Goal: Information Seeking & Learning: Check status

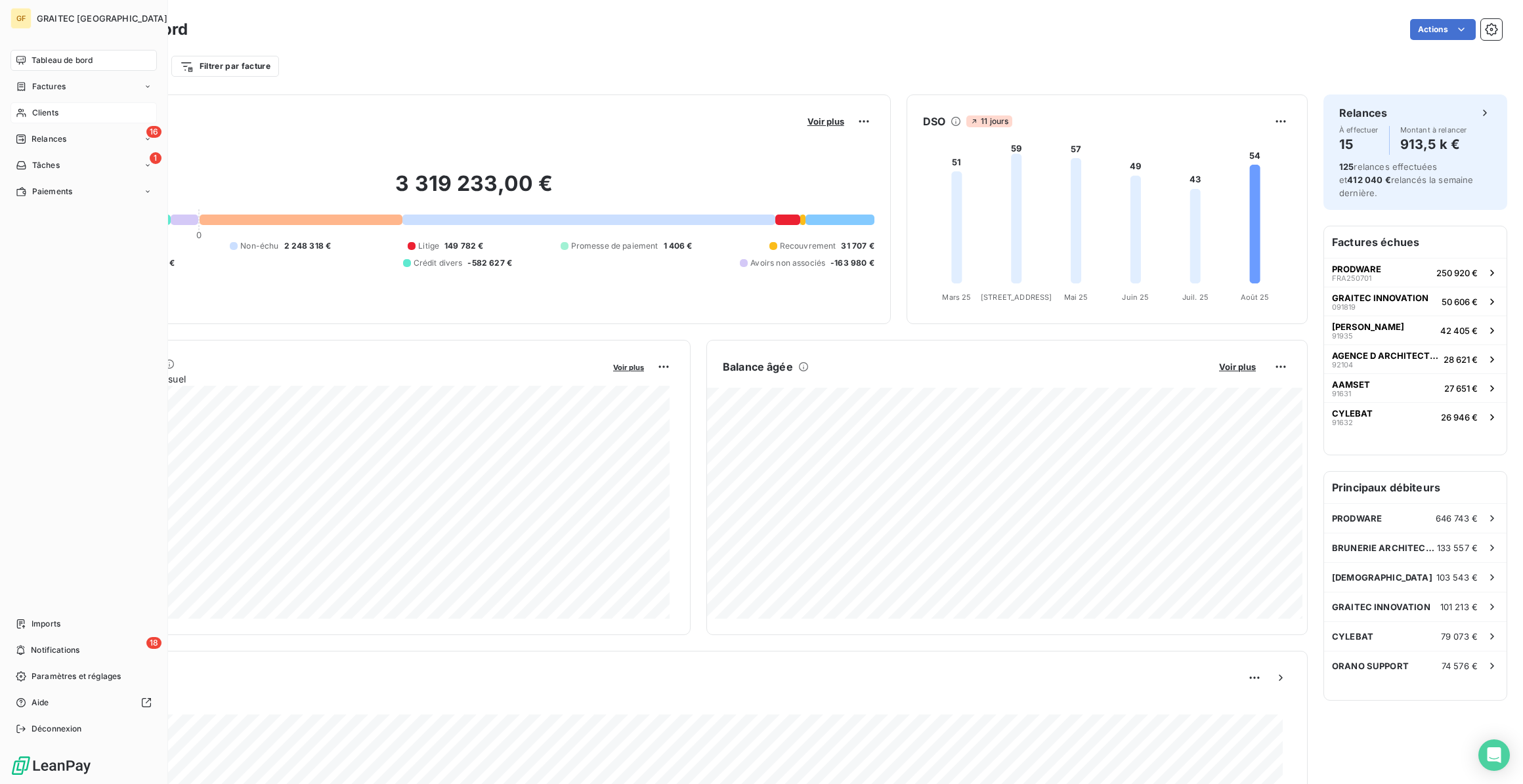
click at [34, 115] on span "Clients" at bounding box center [44, 113] width 26 height 12
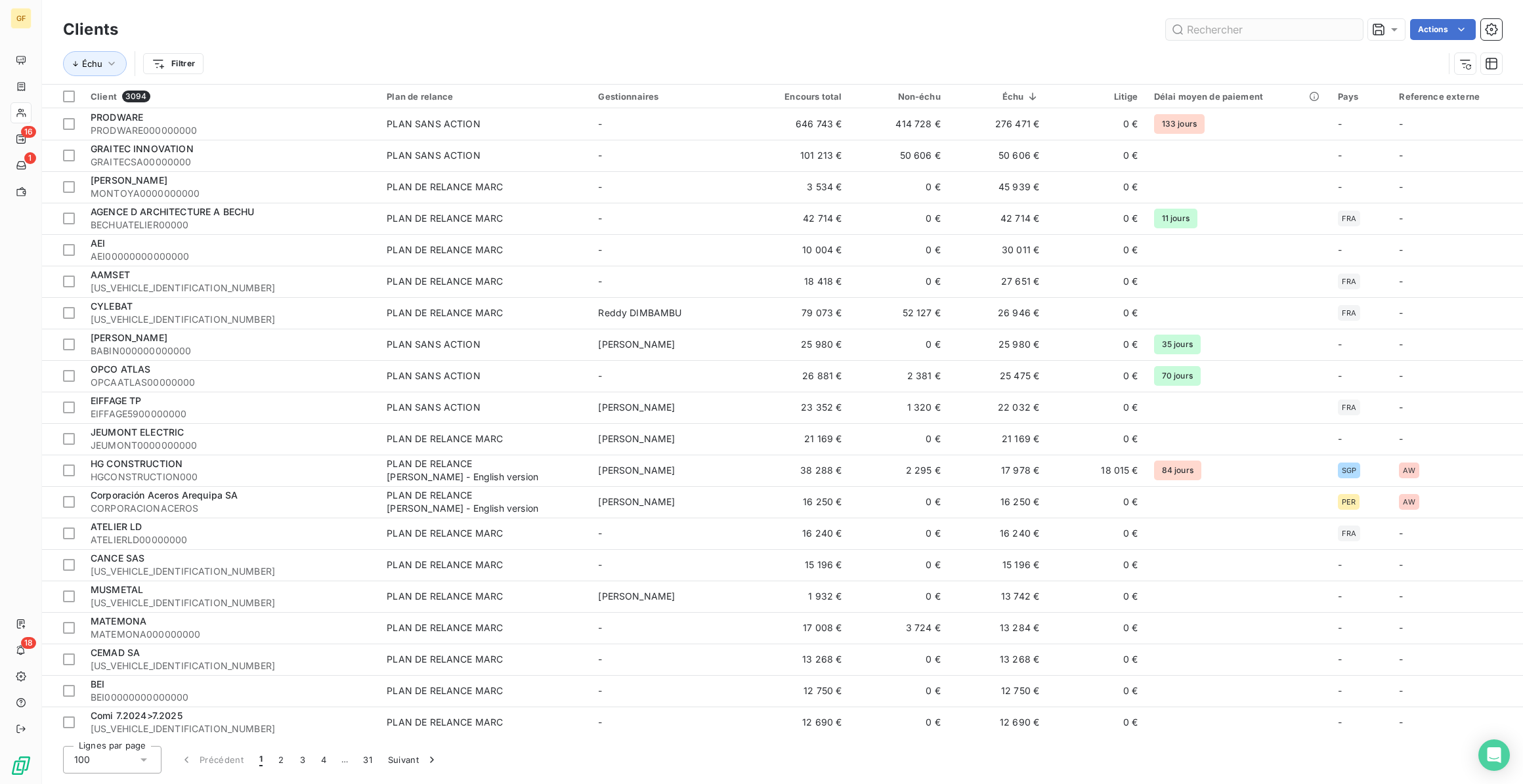
click at [1243, 34] on input "text" at bounding box center [1263, 29] width 197 height 21
click at [1242, 24] on input "text" at bounding box center [1263, 29] width 197 height 21
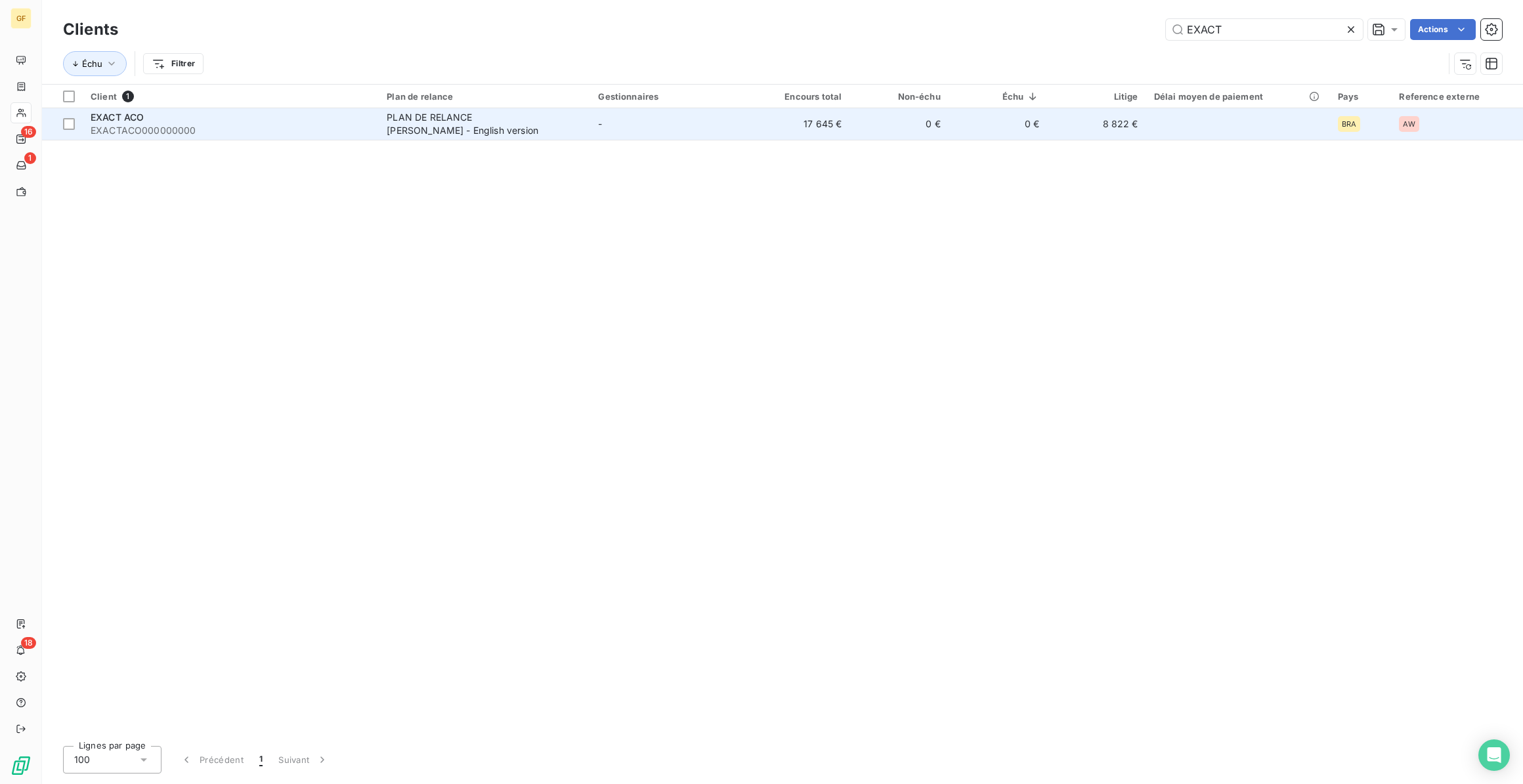
type input "EXACT"
click at [418, 126] on div "PLAN DE RELANCE GERALDINE - English version" at bounding box center [468, 123] width 164 height 26
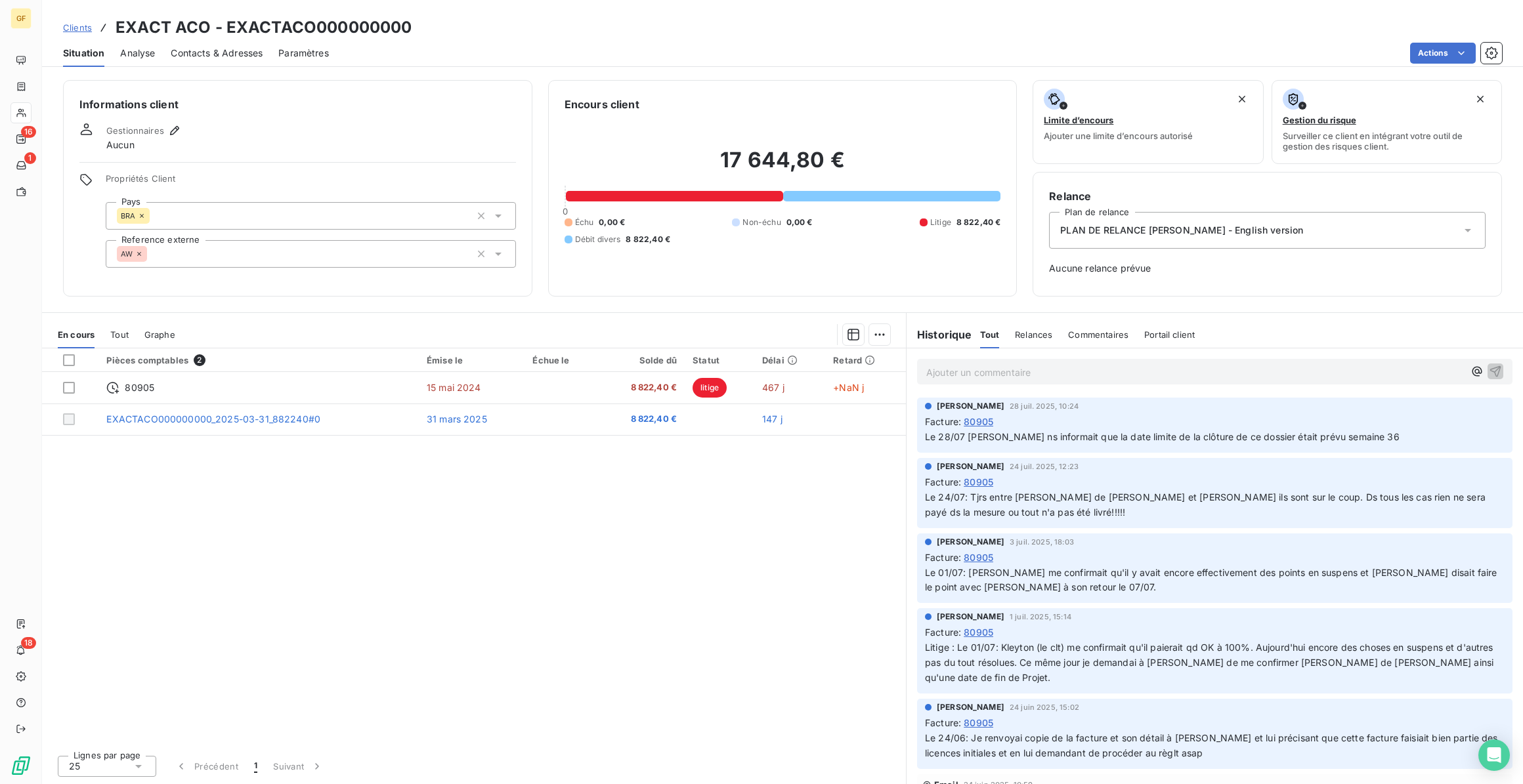
click at [836, 229] on div "Échu 0,00 € Non-échu 0,00 € Litige 8 822,40 € Débit divers 8 822,40 €" at bounding box center [782, 231] width 437 height 29
click at [861, 157] on h2 "17 644,80 €" at bounding box center [782, 166] width 437 height 39
click at [143, 54] on span "Analyse" at bounding box center [137, 53] width 34 height 13
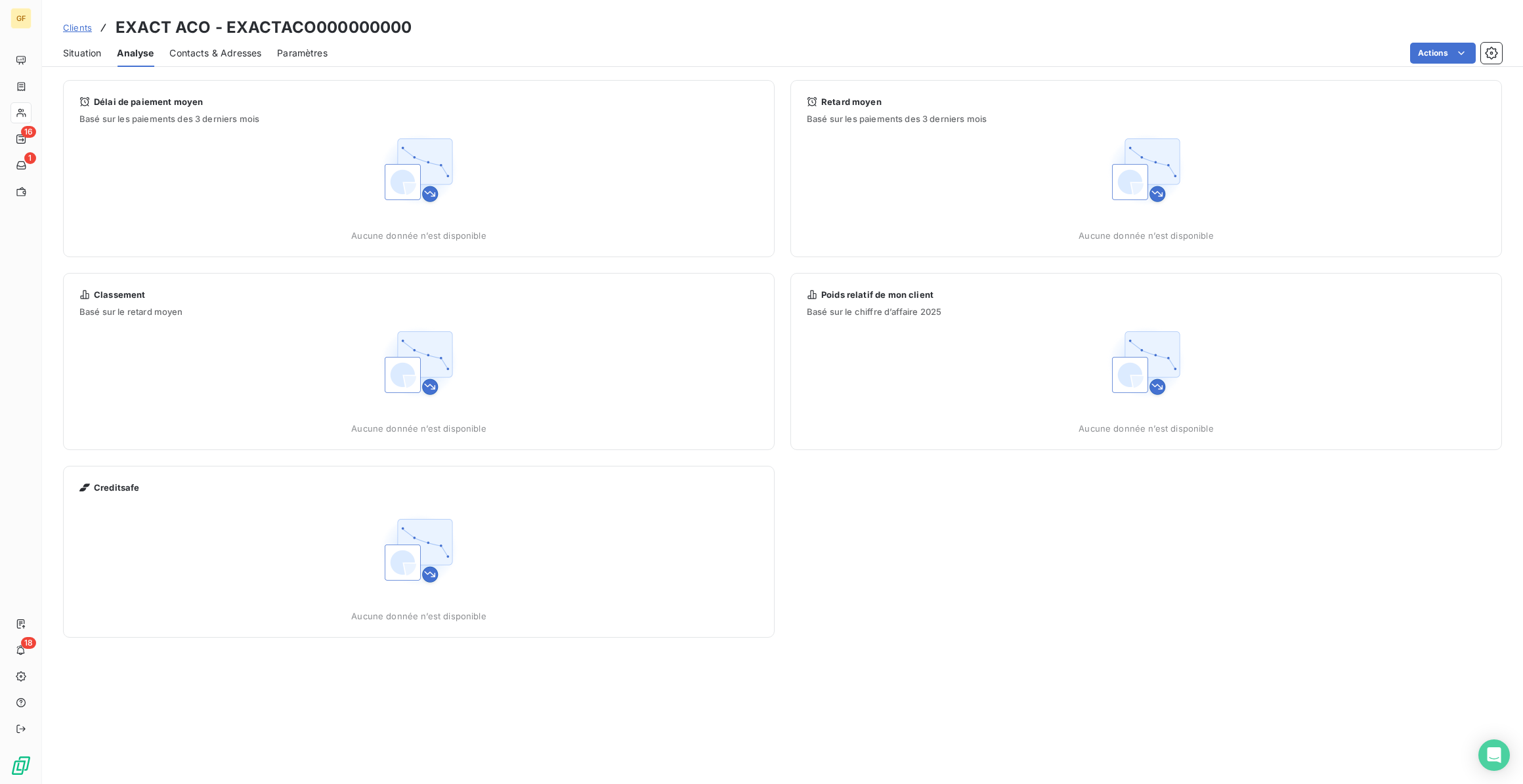
click at [211, 45] on div "Contacts & Adresses" at bounding box center [215, 53] width 92 height 27
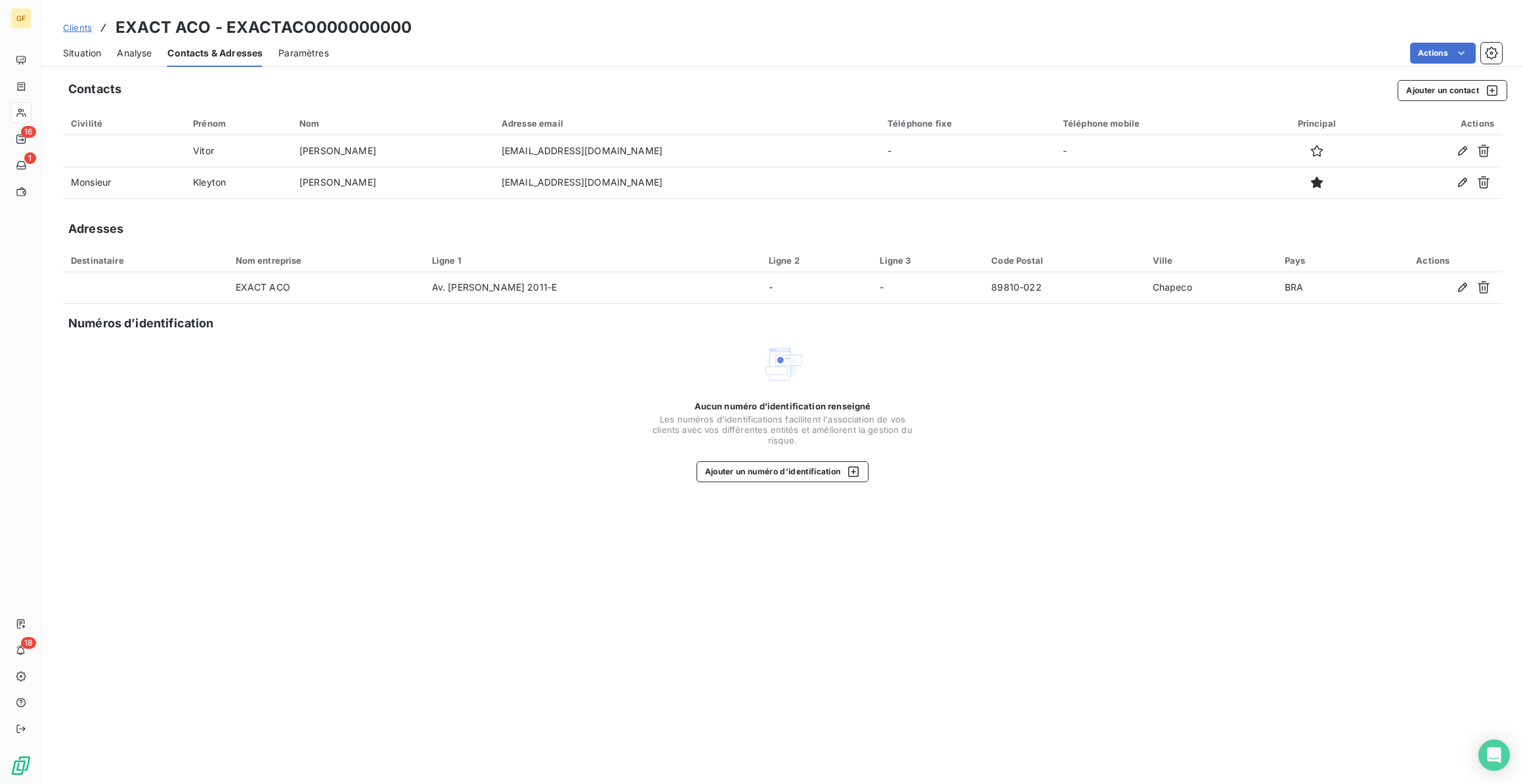
click at [293, 48] on span "Paramètres" at bounding box center [304, 53] width 51 height 13
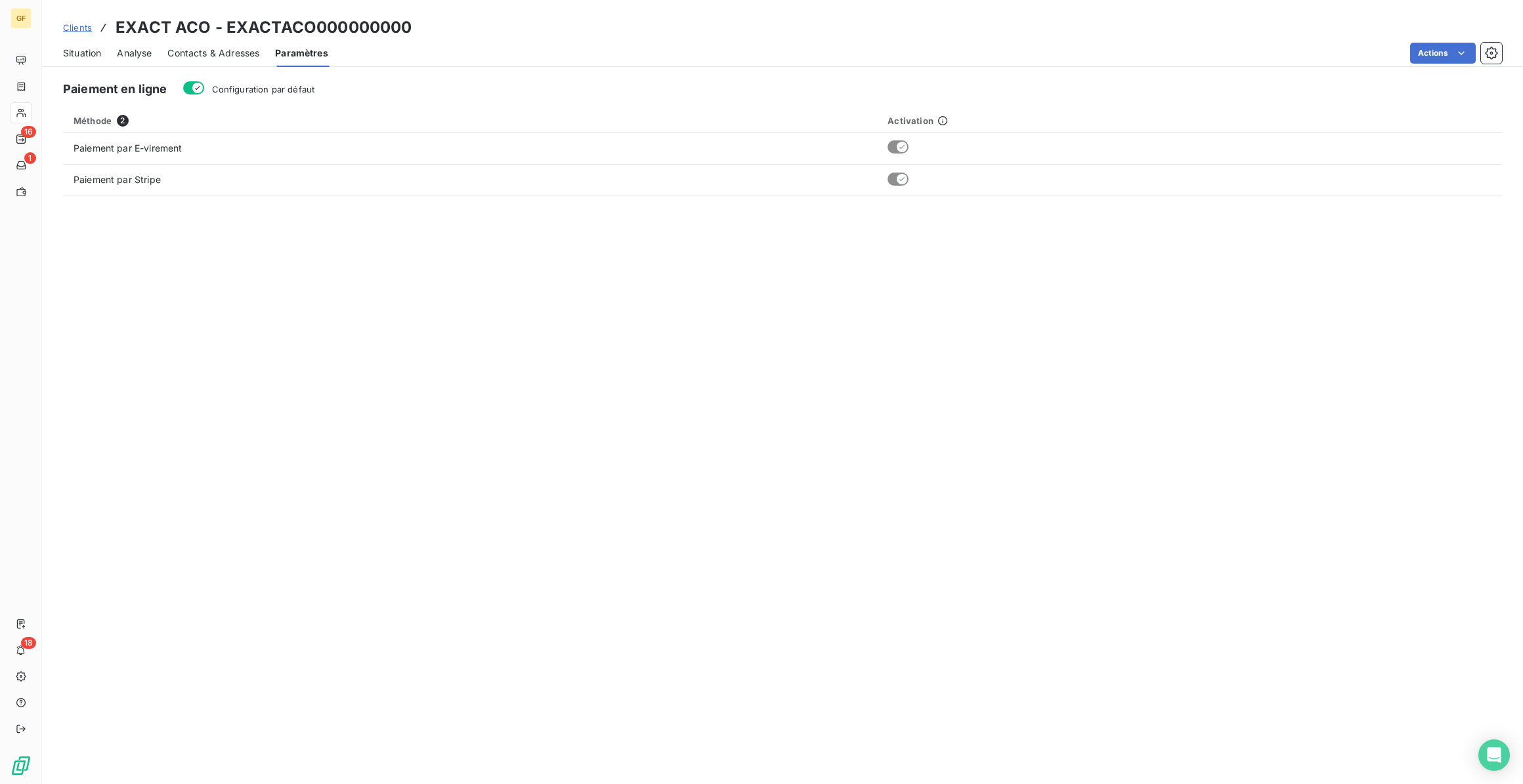
click at [92, 51] on span "Situation" at bounding box center [82, 53] width 38 height 13
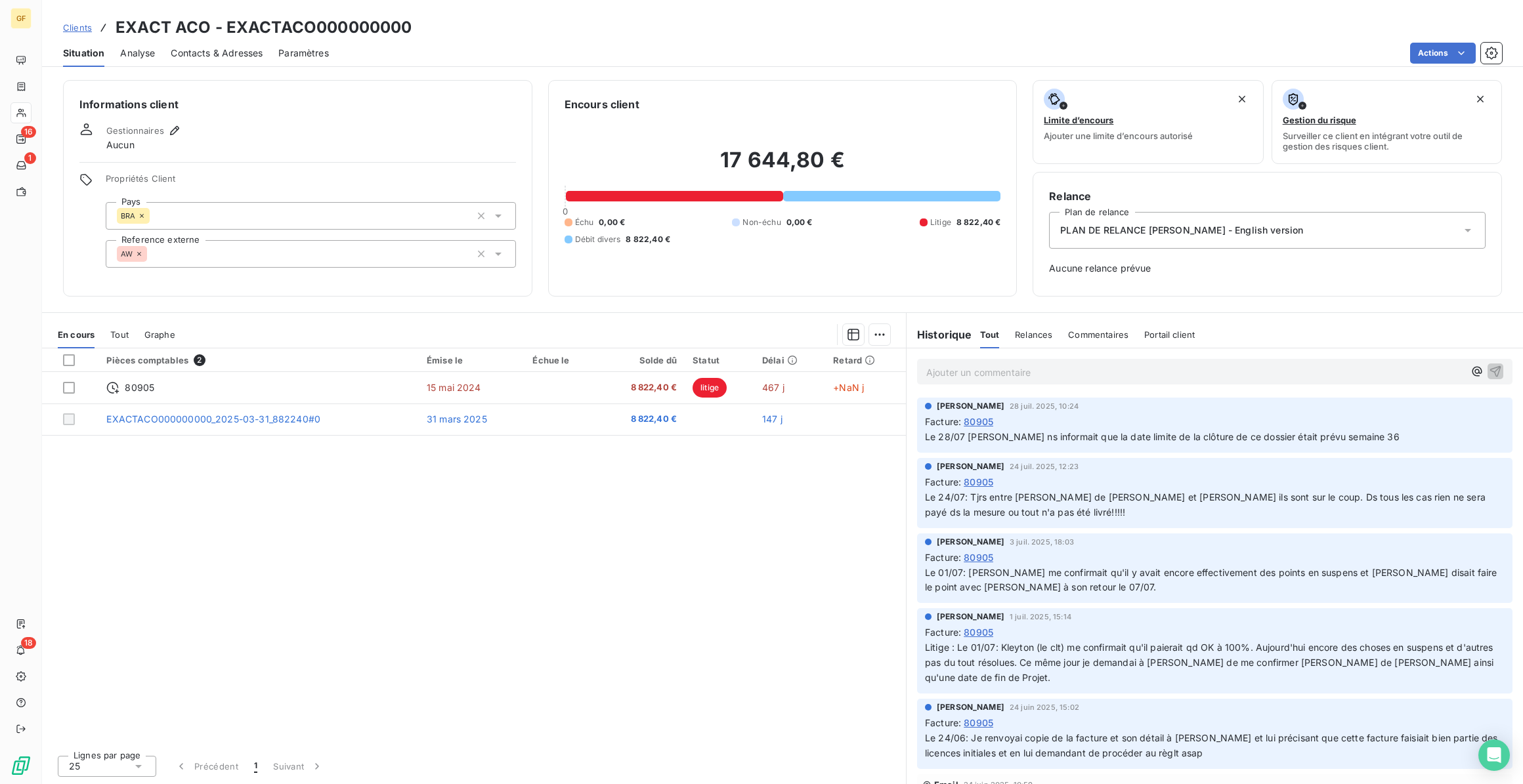
click at [985, 423] on span "80905" at bounding box center [978, 421] width 30 height 14
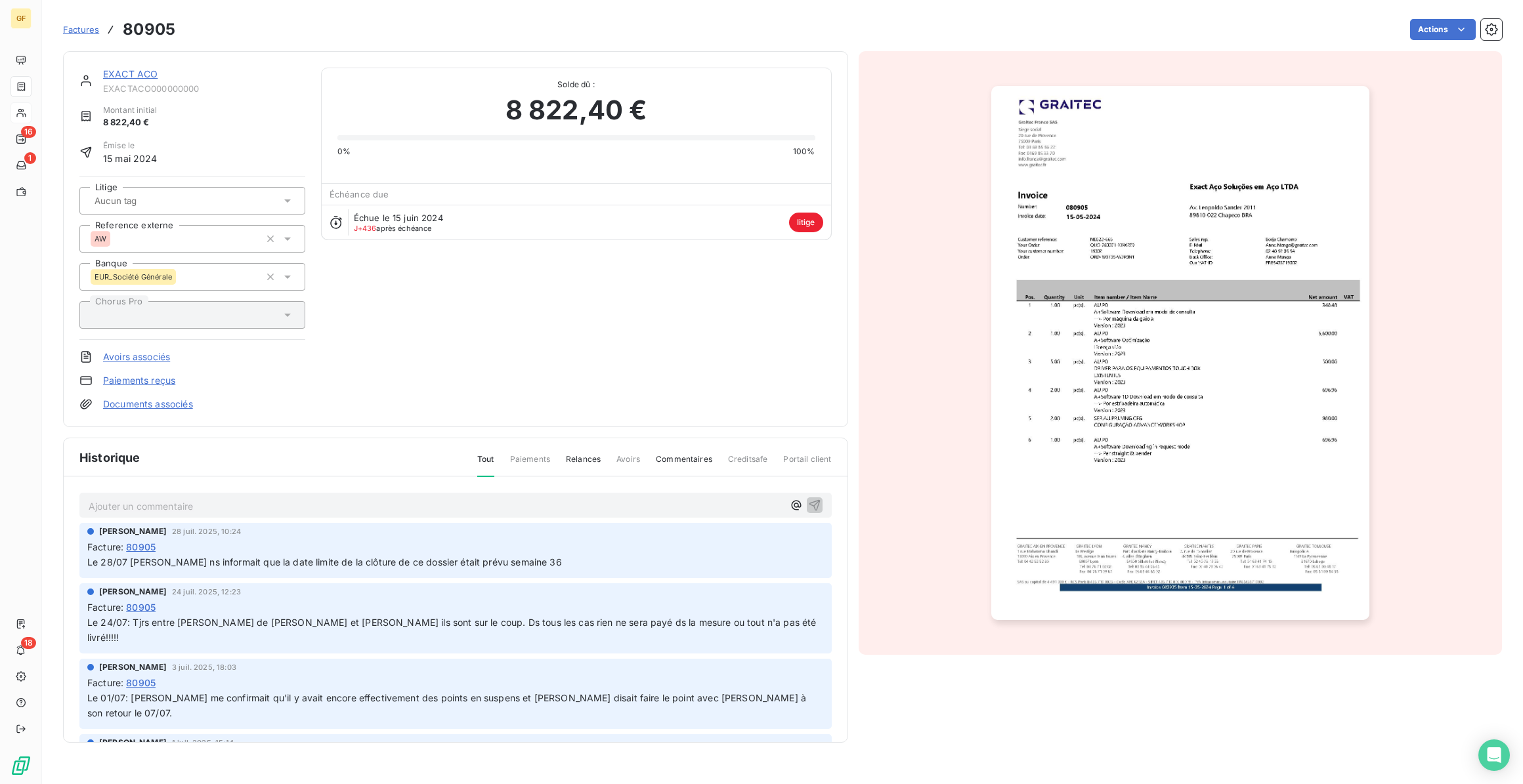
click at [160, 381] on link "Paiements reçus" at bounding box center [140, 380] width 73 height 13
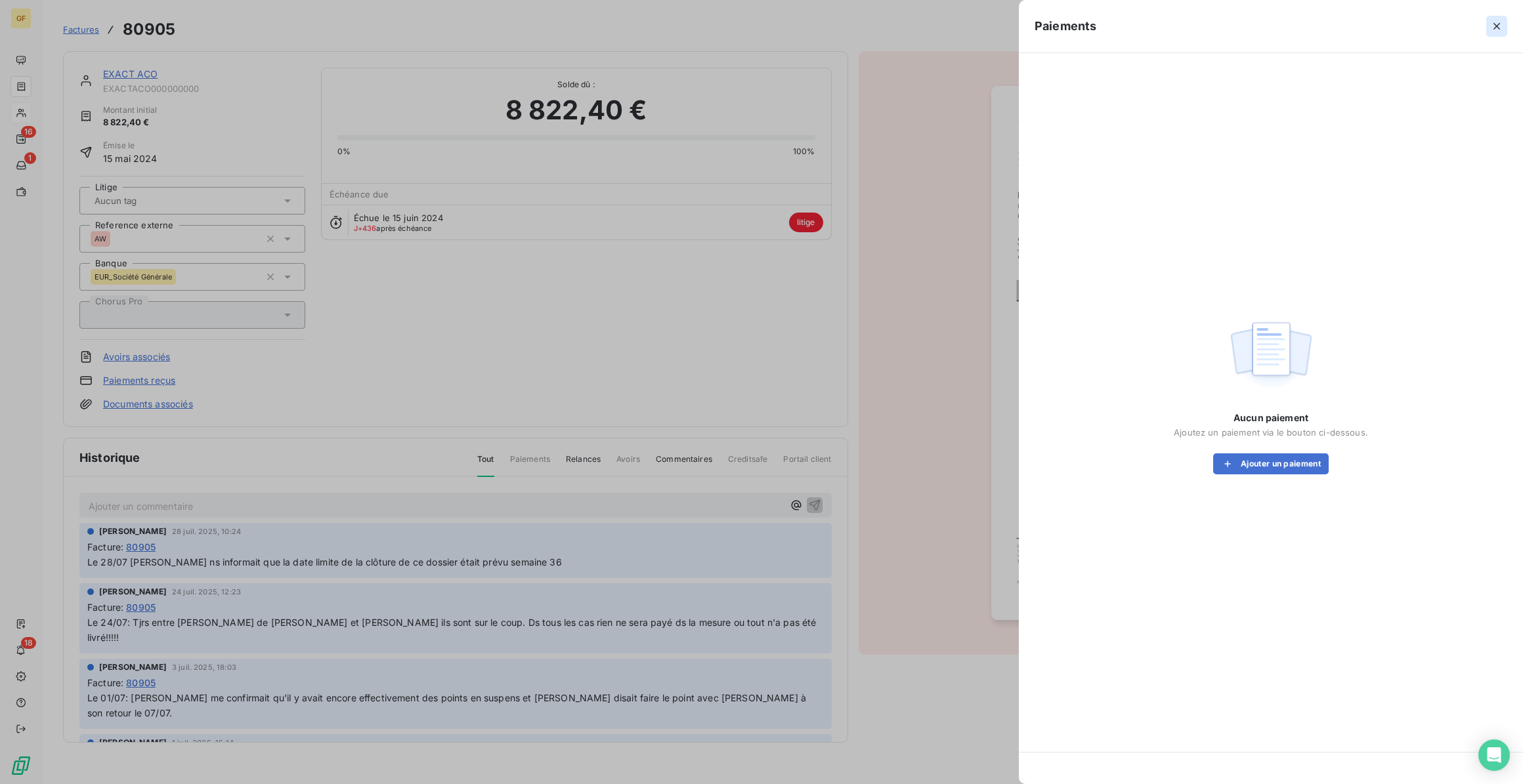
click at [1505, 25] on button "button" at bounding box center [1496, 25] width 21 height 21
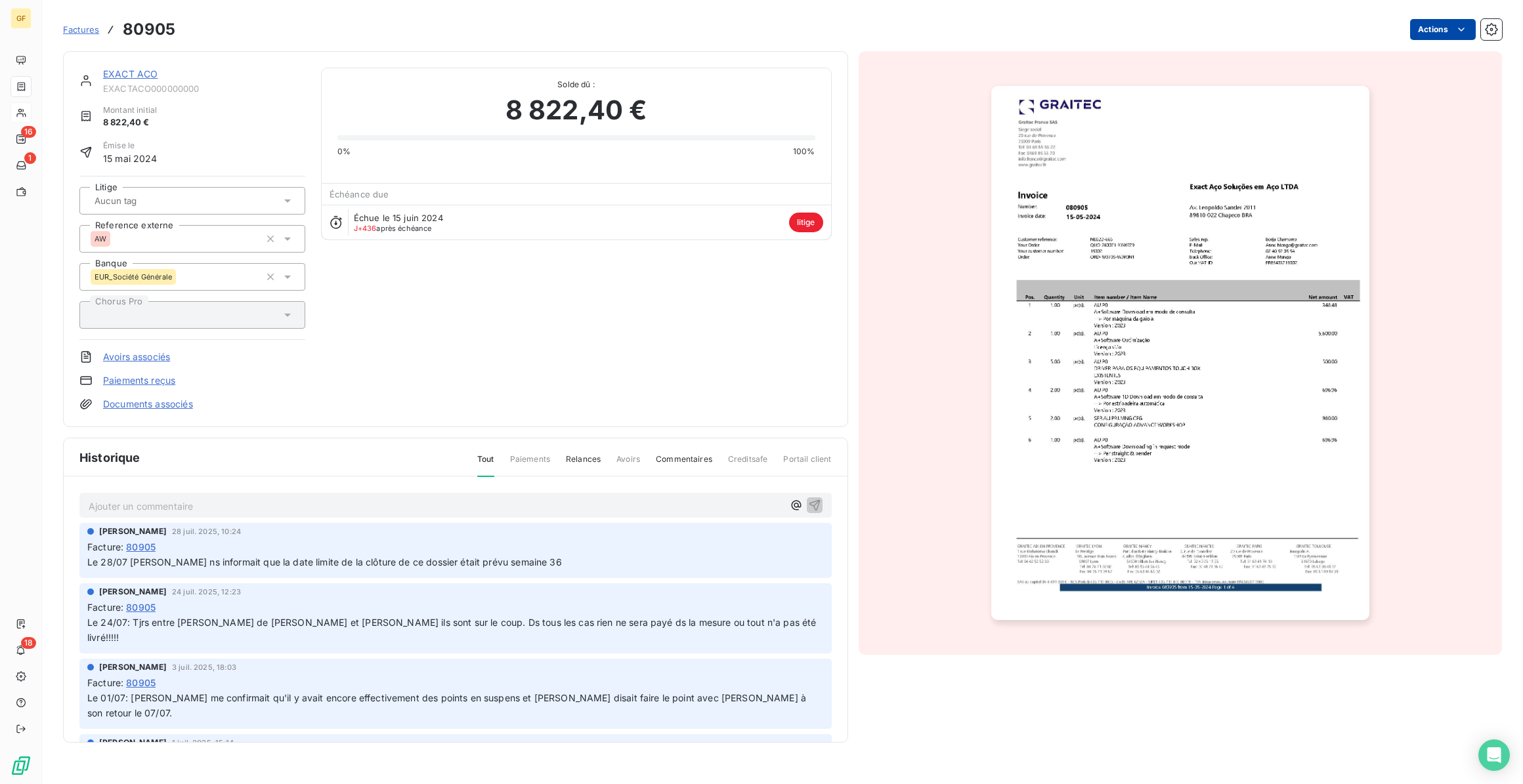
click at [1439, 29] on html "GF 16 1 18 Factures 80905 Actions EXACT ACO EXACTACO000000000 Montant initial 8…" at bounding box center [762, 392] width 1523 height 784
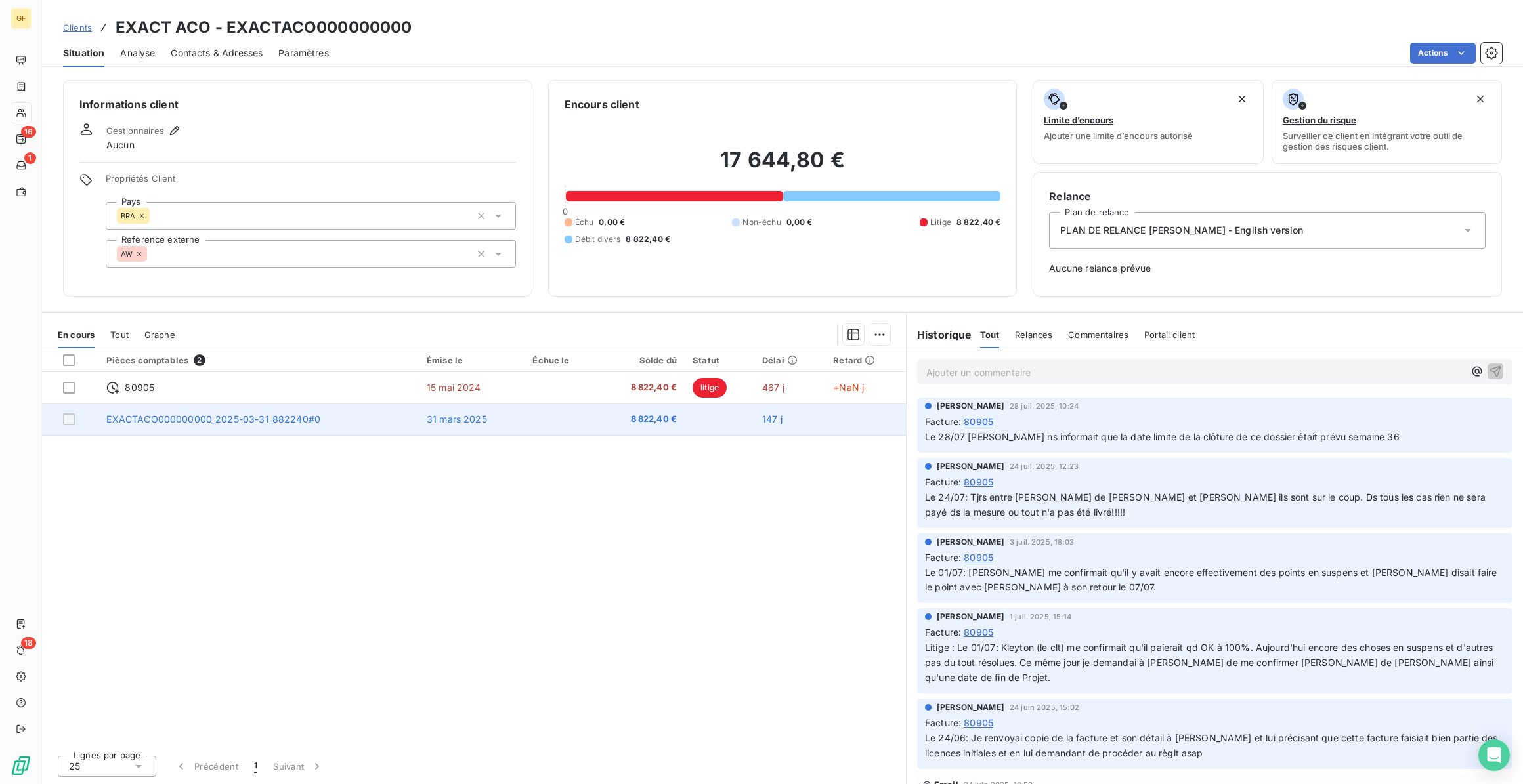
click at [252, 414] on span "EXACTACO000000000_2025-03-31_882240#0" at bounding box center [213, 419] width 214 height 11
click at [673, 430] on td "8 822,40 €" at bounding box center [641, 419] width 86 height 32
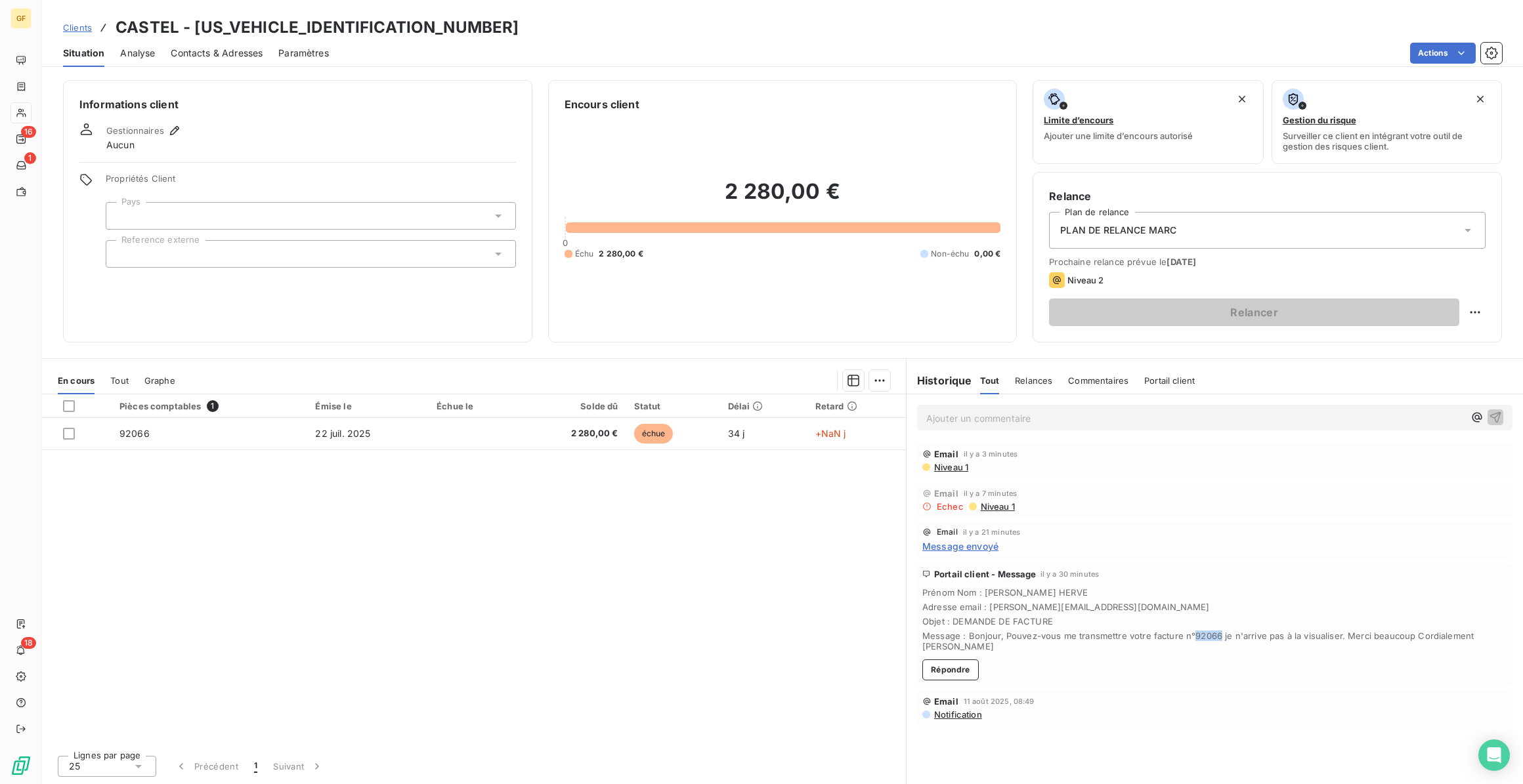
drag, startPoint x: 1189, startPoint y: 635, endPoint x: 1213, endPoint y: 635, distance: 24.0
click at [1213, 635] on span "Message : Bonjour, Pouvez-vous me transmettre votre facture n°92066 je n'arrive…" at bounding box center [1214, 641] width 585 height 21
copy span "92066"
click at [993, 508] on span "Niveau 1" at bounding box center [997, 507] width 35 height 11
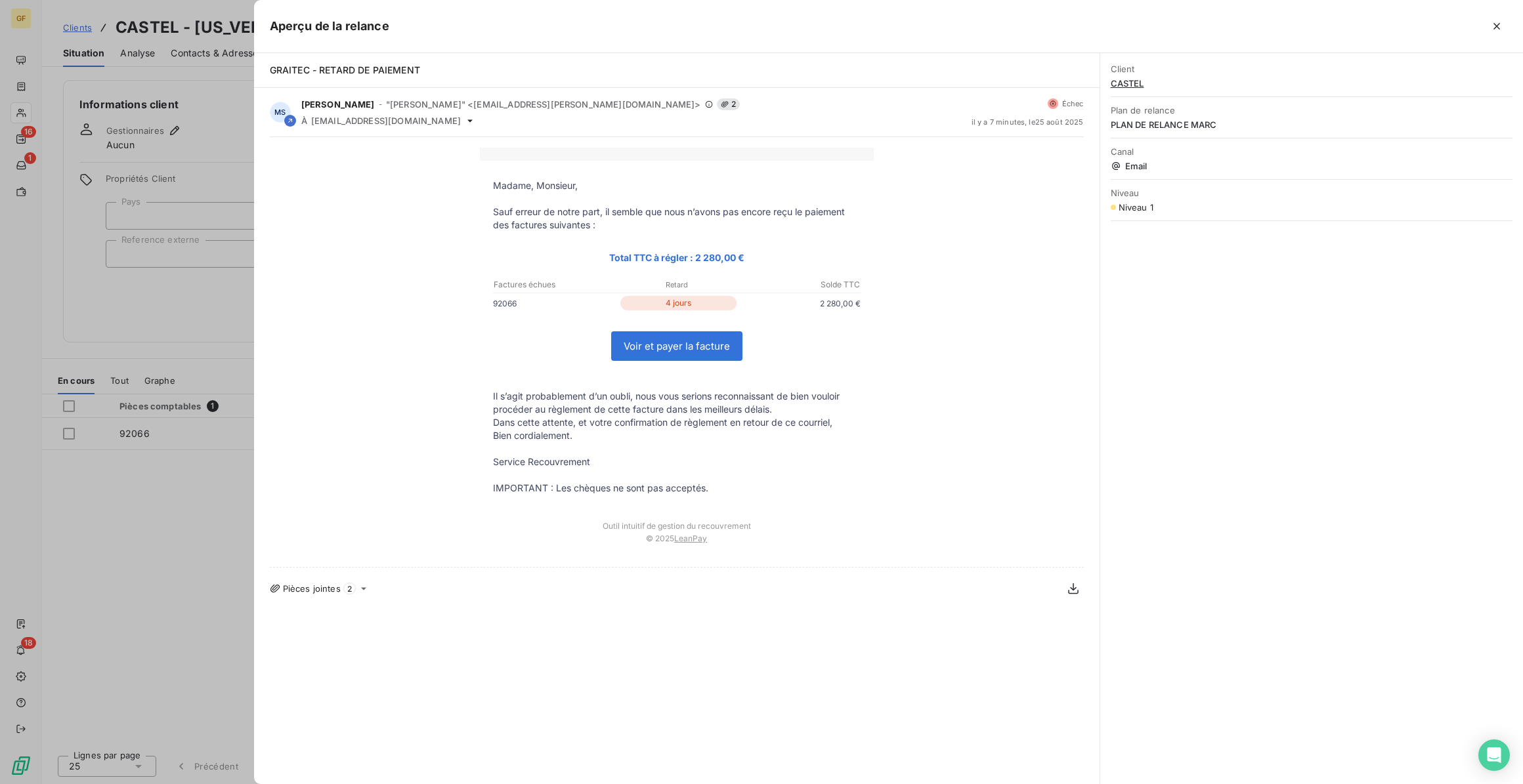
click at [1498, 24] on icon "button" at bounding box center [1497, 26] width 13 height 13
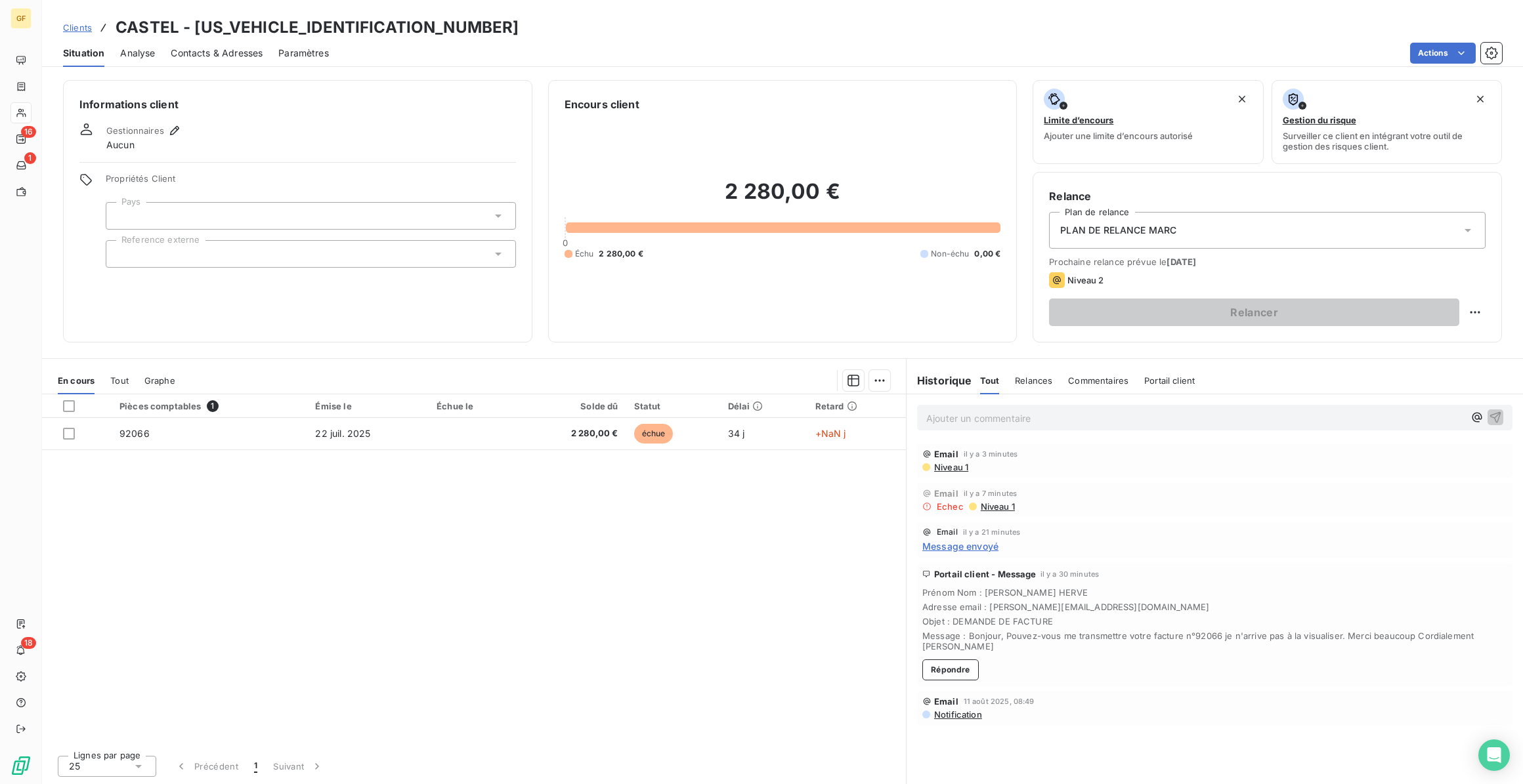
click at [948, 470] on span "Niveau 1" at bounding box center [950, 467] width 35 height 11
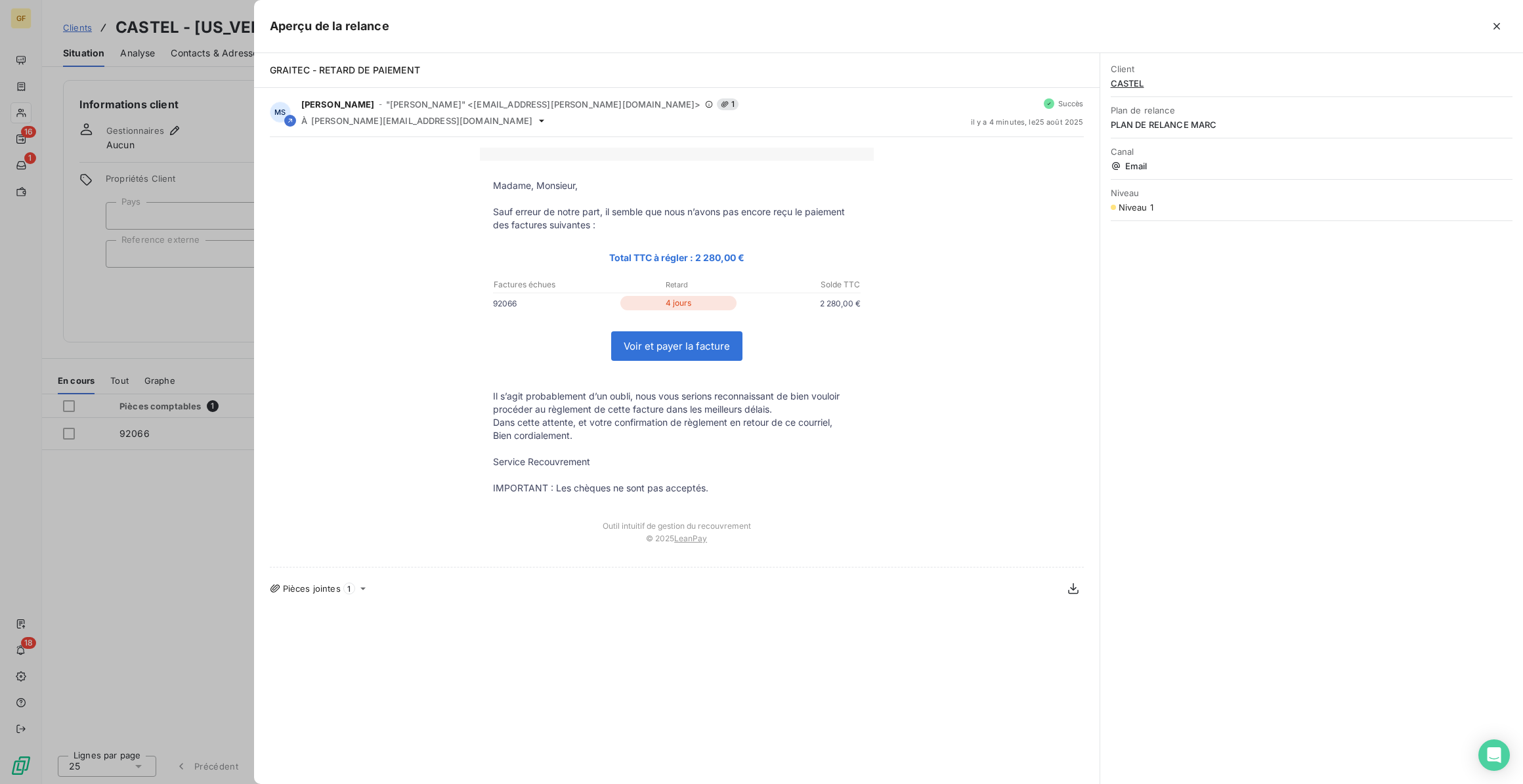
click at [196, 508] on div at bounding box center [762, 392] width 1523 height 784
